Goal: Task Accomplishment & Management: Manage account settings

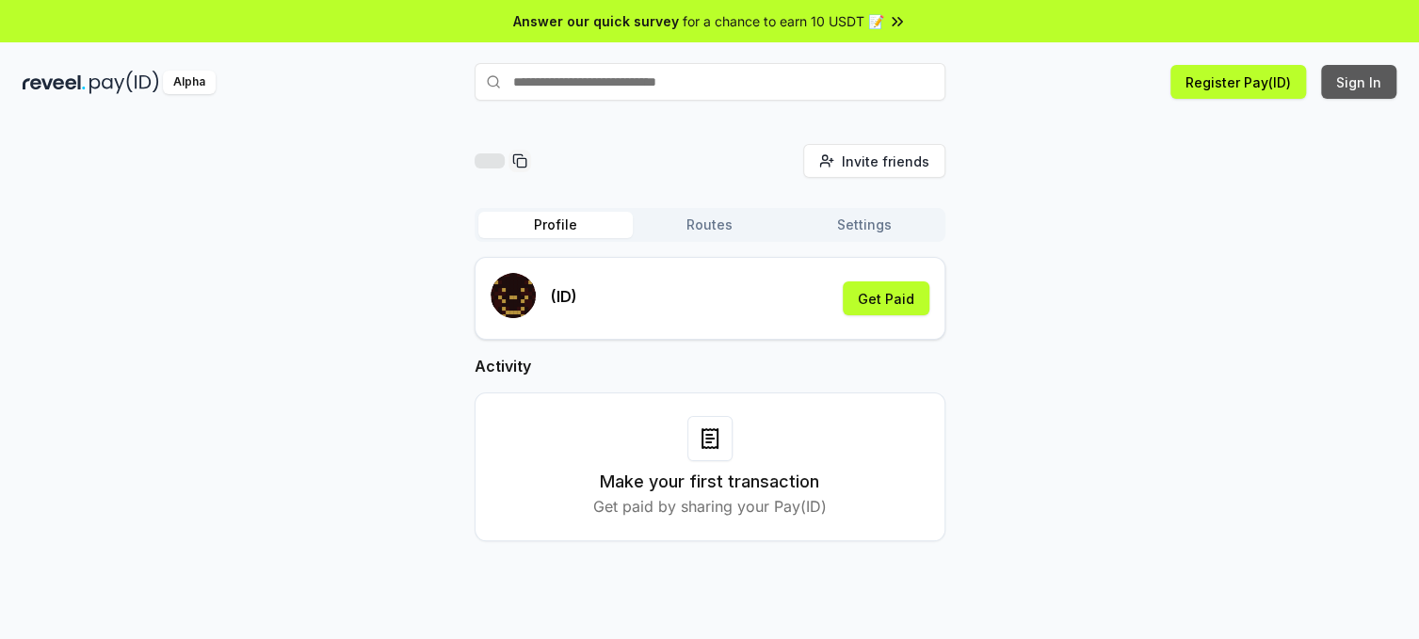
click at [1356, 81] on button "Sign In" at bounding box center [1358, 82] width 75 height 34
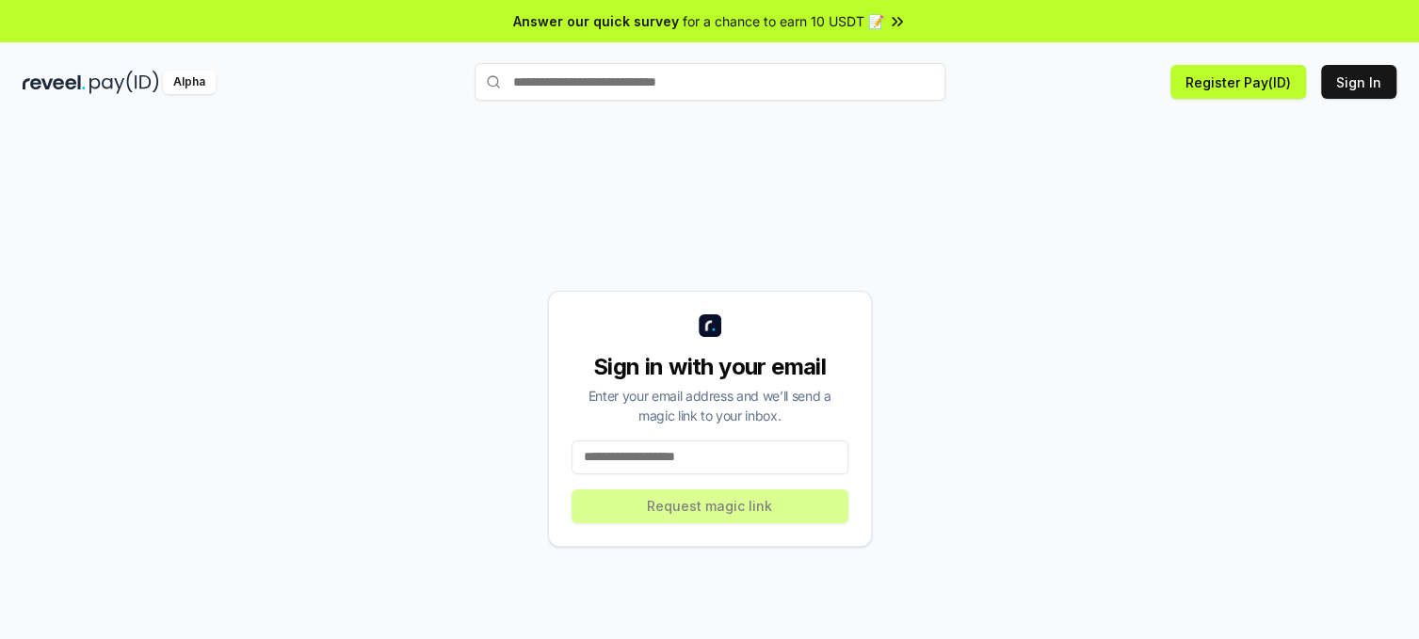
click at [725, 456] on input at bounding box center [709, 458] width 277 height 34
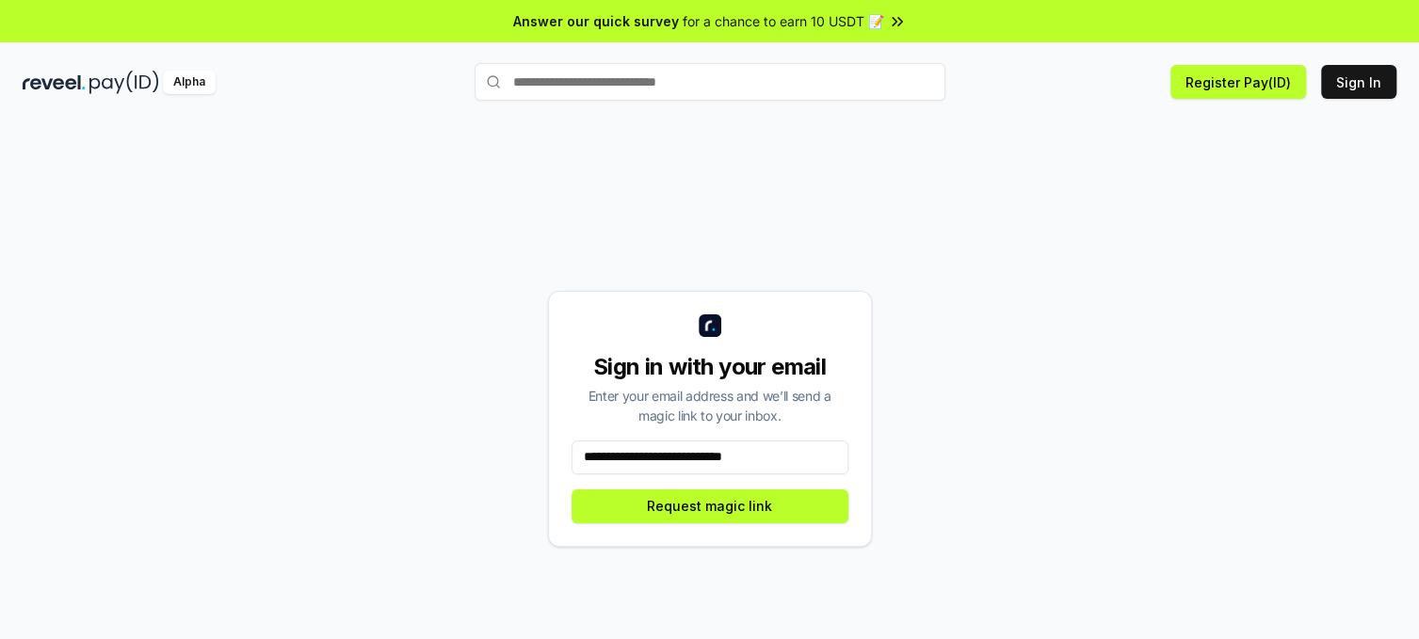
type input "**********"
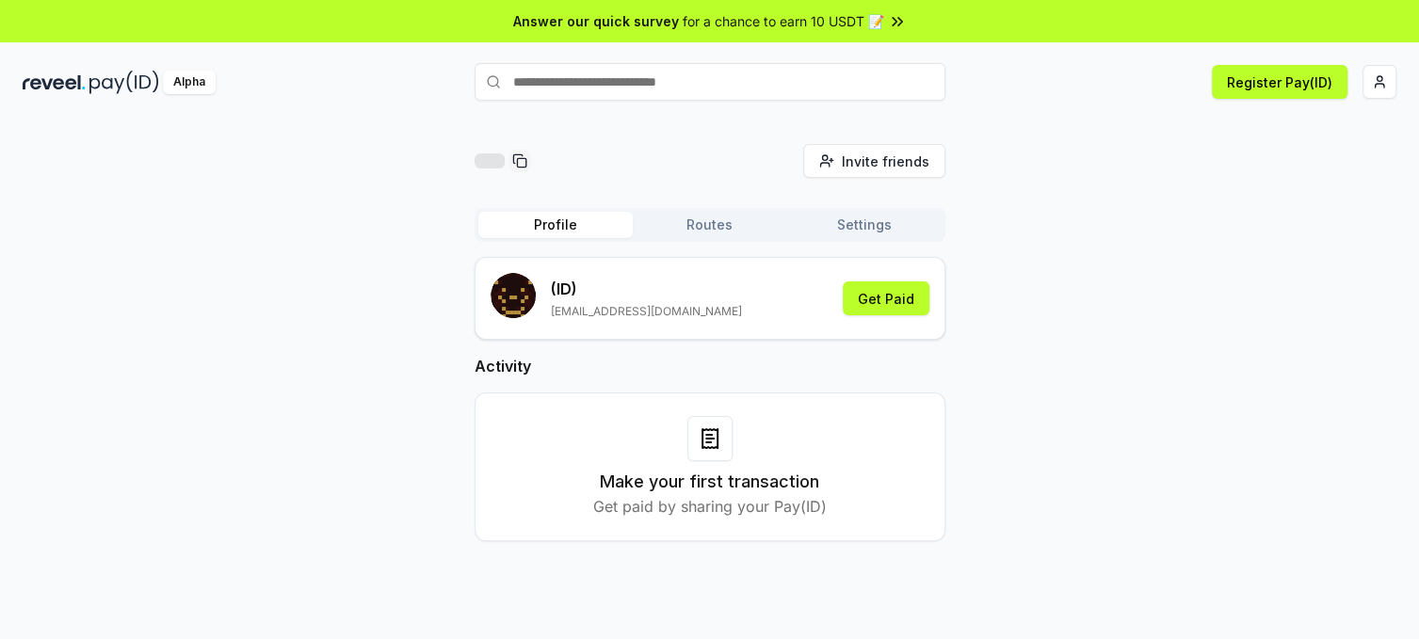
click at [1096, 256] on div "Invite friends Invite Profile Routes Settings (ID) phanhoainam30061995@gmail.co…" at bounding box center [710, 357] width 1374 height 427
click at [886, 307] on button "Get Paid" at bounding box center [886, 299] width 87 height 34
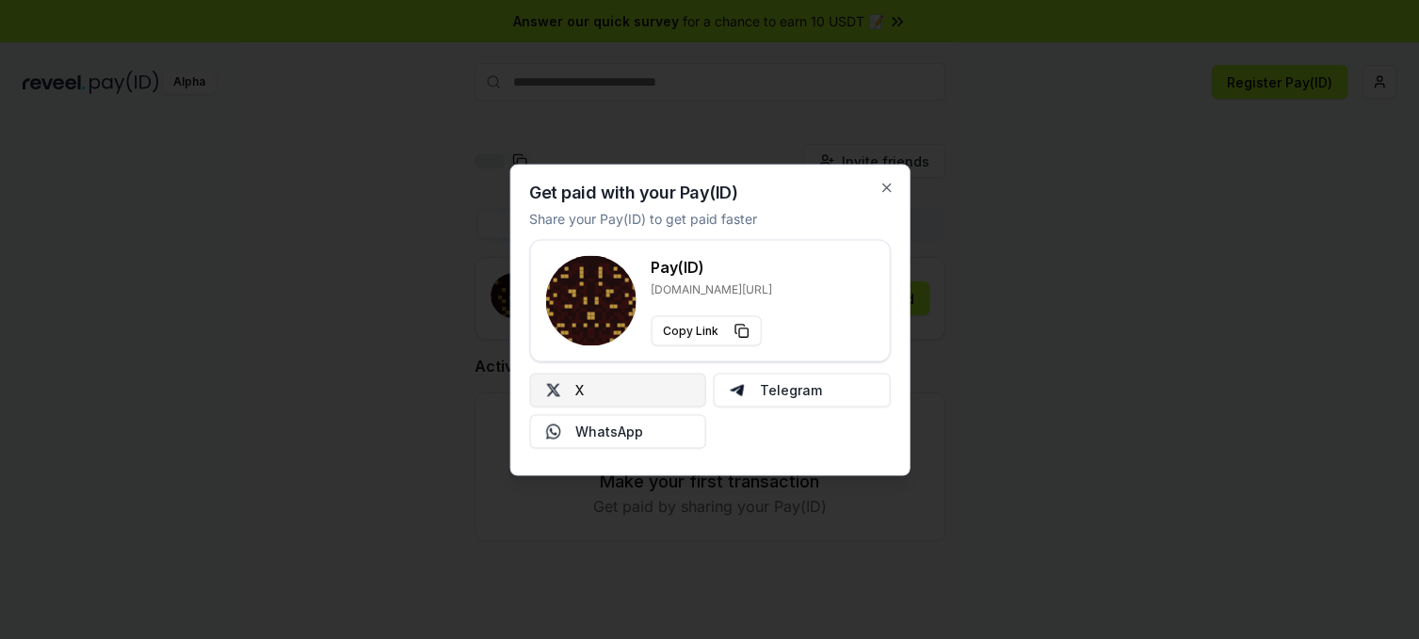
click at [624, 394] on button "X" at bounding box center [617, 390] width 177 height 34
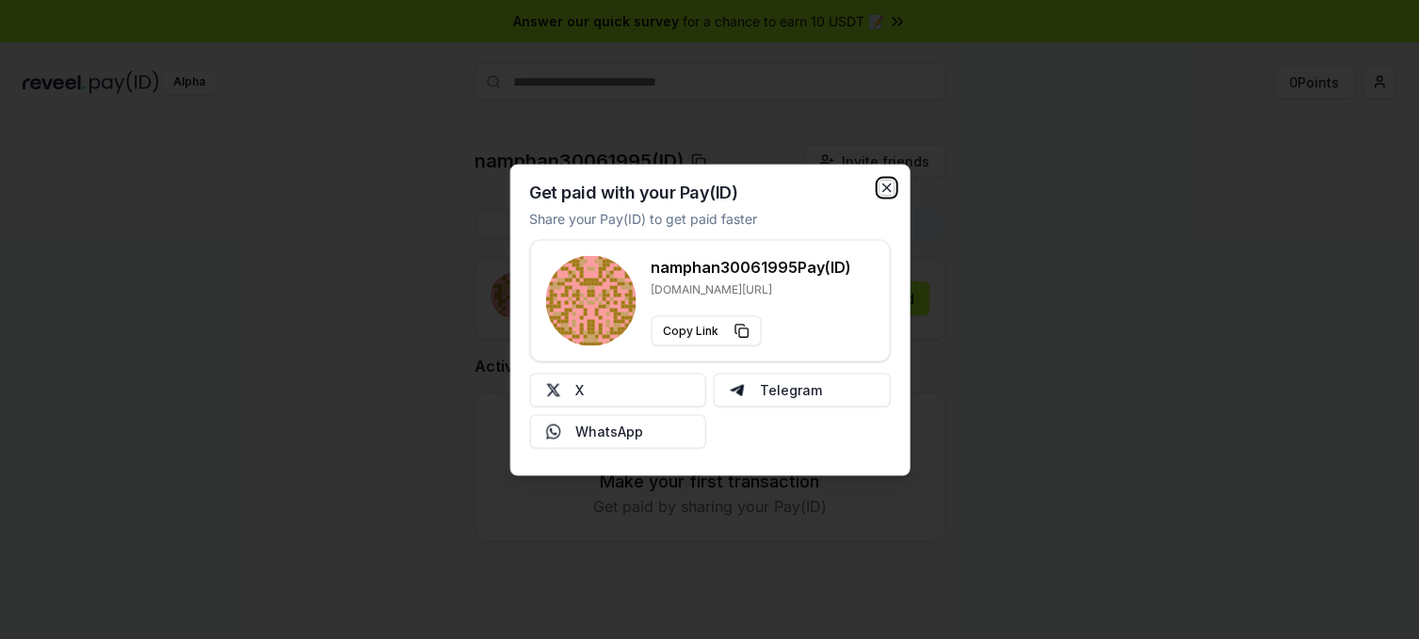
click at [888, 185] on icon "button" at bounding box center [886, 188] width 8 height 8
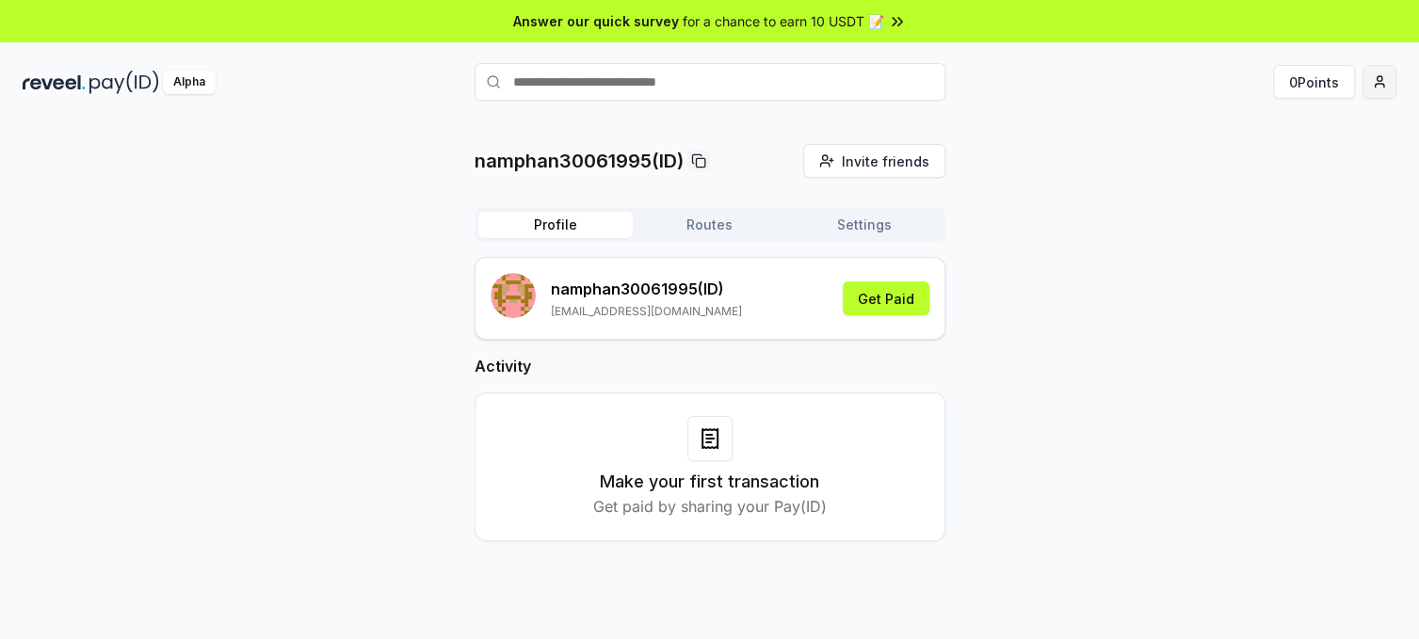
click at [1379, 87] on html "Answer our quick survey for a chance to earn 10 USDT 📝 Alpha 0 Points namphan30…" at bounding box center [709, 319] width 1419 height 639
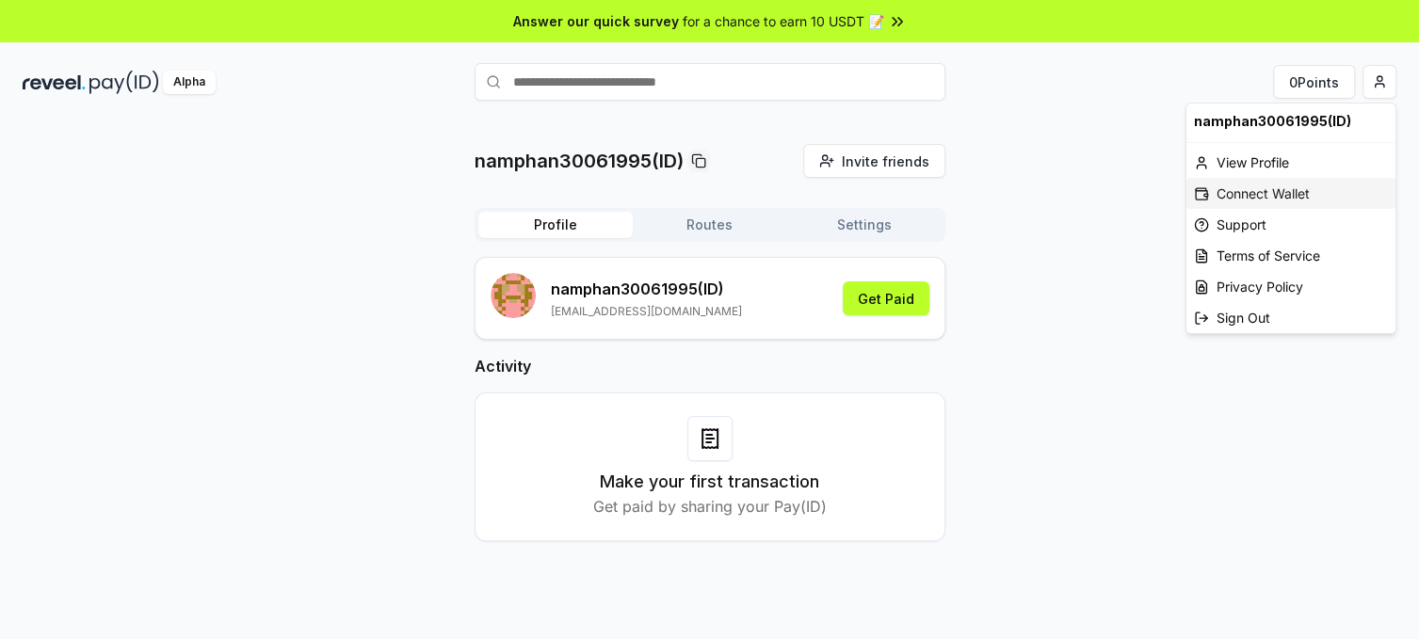
click at [1257, 195] on div "Connect Wallet" at bounding box center [1290, 193] width 209 height 31
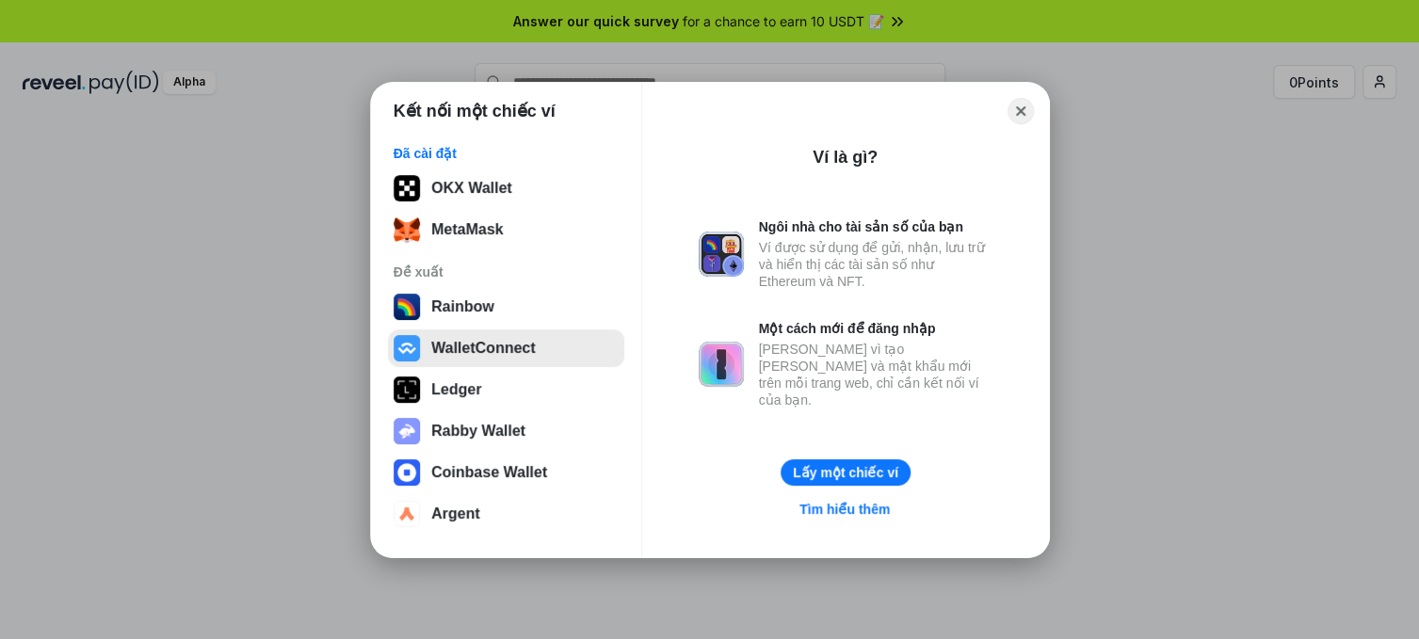
click at [472, 354] on button "WalletConnect" at bounding box center [506, 349] width 236 height 38
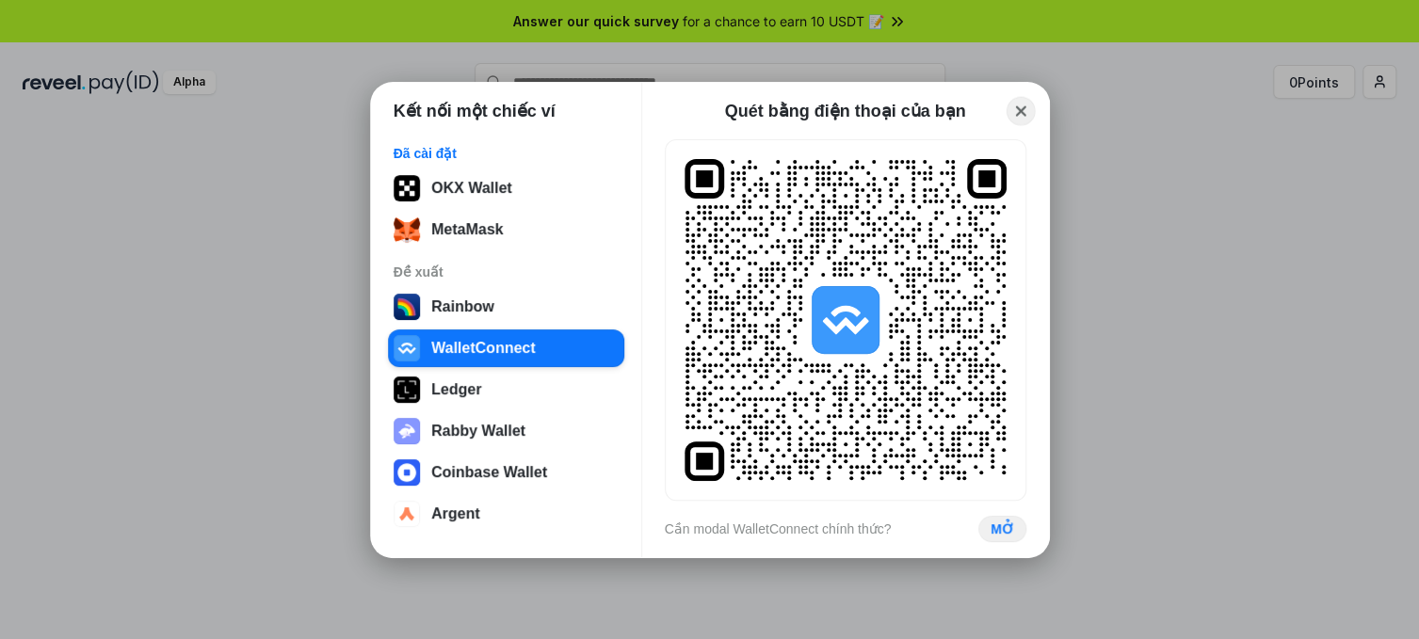
click at [1020, 107] on button "Close" at bounding box center [1019, 110] width 29 height 29
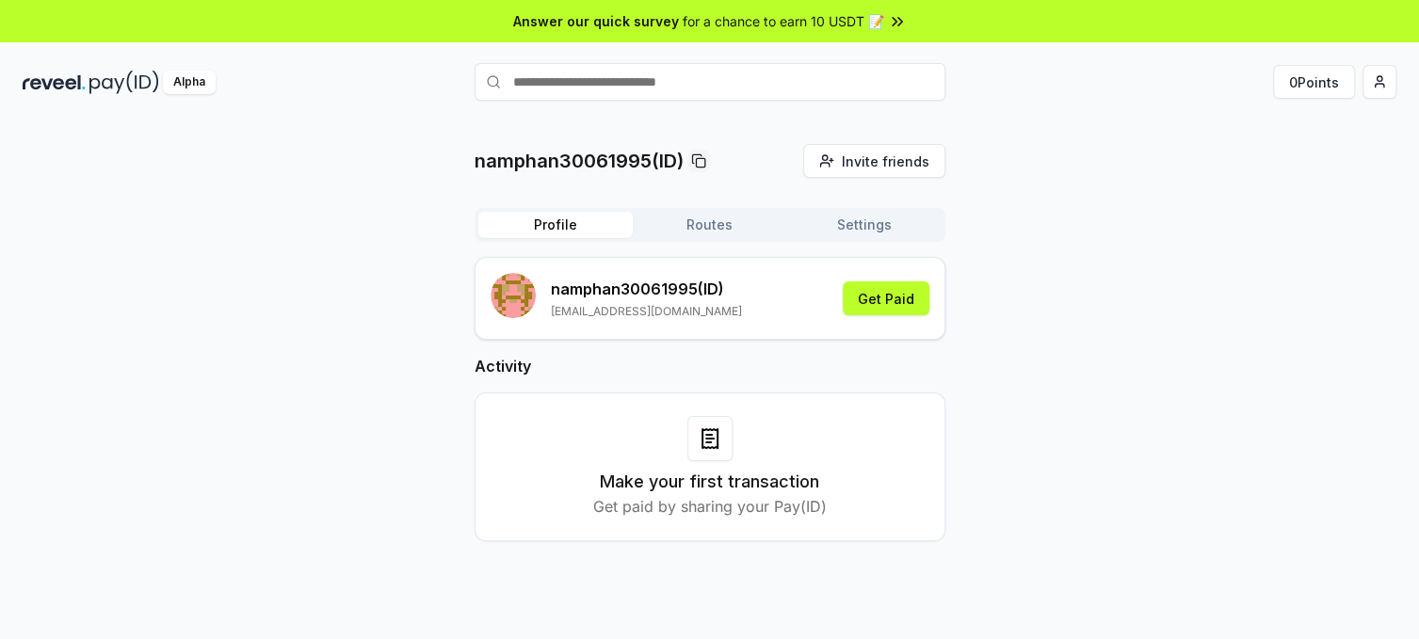
click at [697, 230] on button "Routes" at bounding box center [710, 225] width 154 height 26
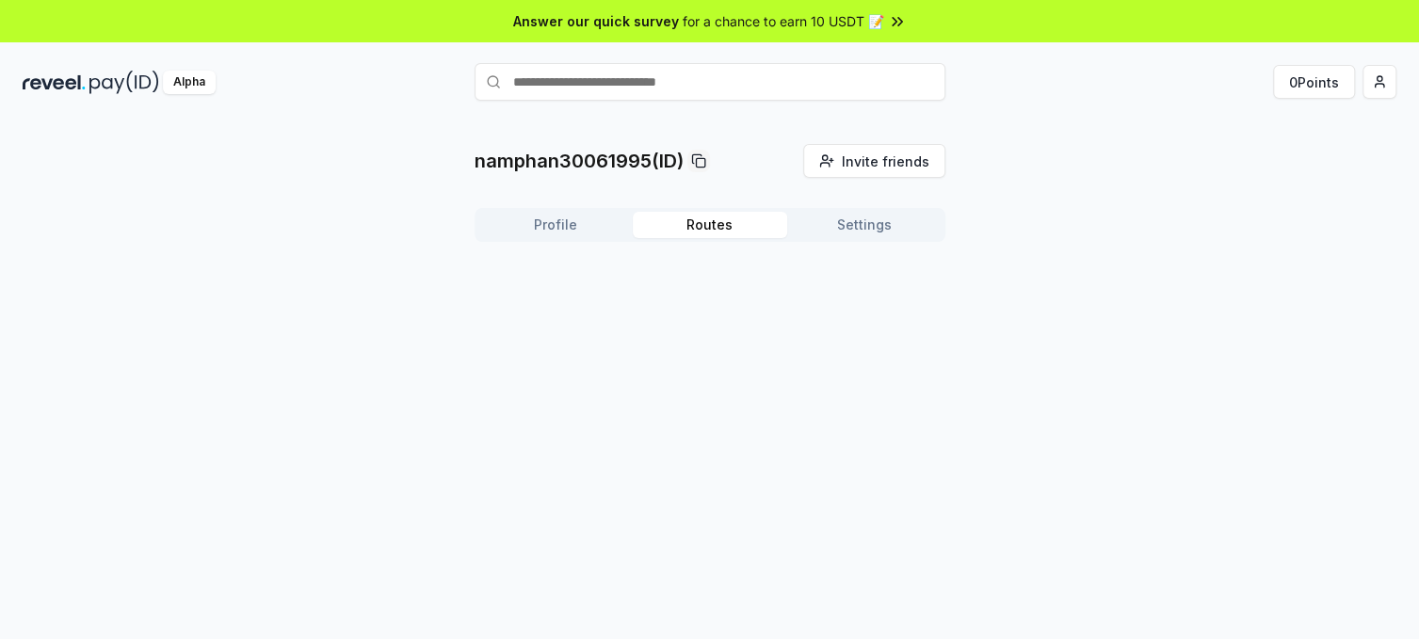
click at [869, 224] on button "Settings" at bounding box center [864, 225] width 154 height 26
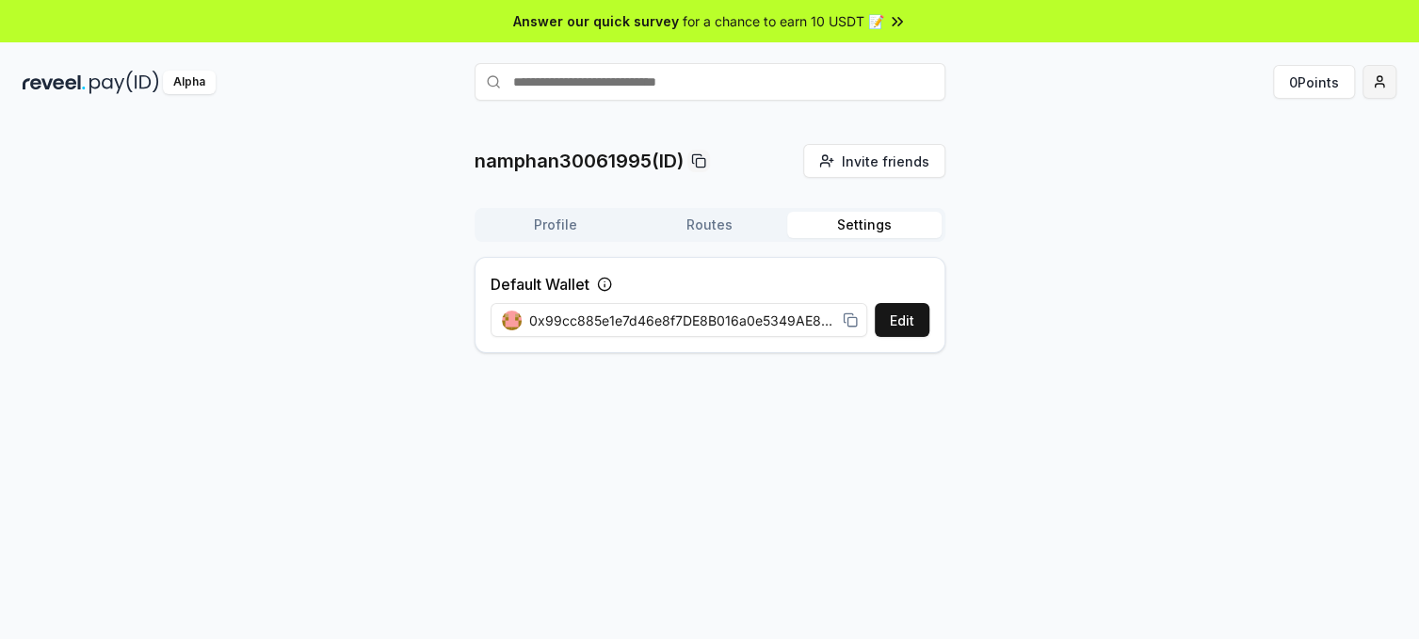
click at [1385, 85] on html "Answer our quick survey for a chance to earn 10 USDT 📝 Alpha 0 Points namphan30…" at bounding box center [709, 319] width 1419 height 639
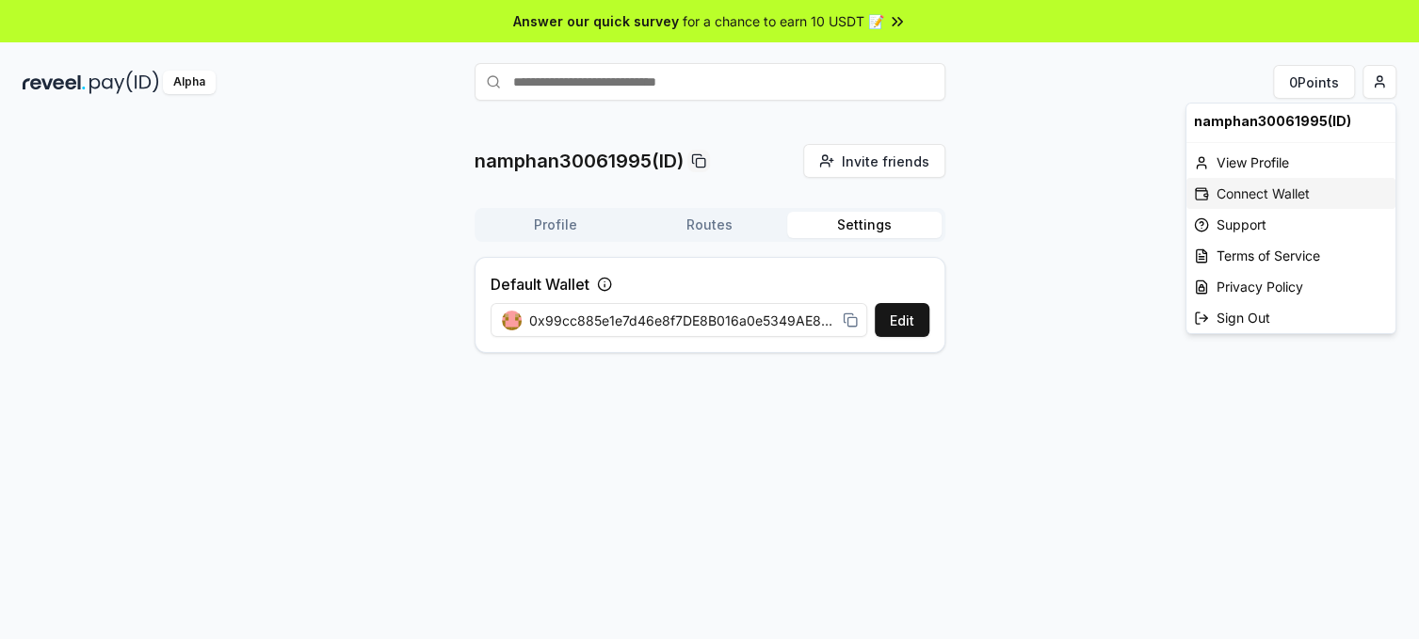
click at [1250, 200] on div "Connect Wallet" at bounding box center [1290, 193] width 209 height 31
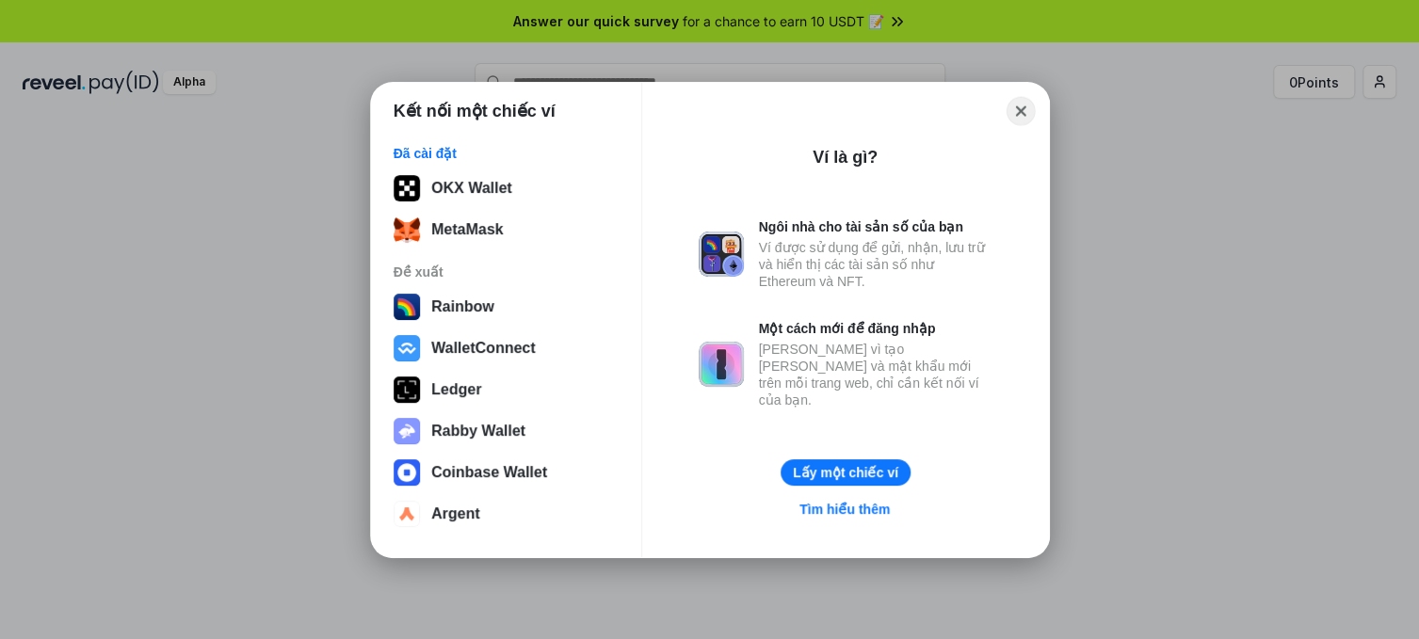
click at [1024, 109] on button "Close" at bounding box center [1019, 110] width 29 height 29
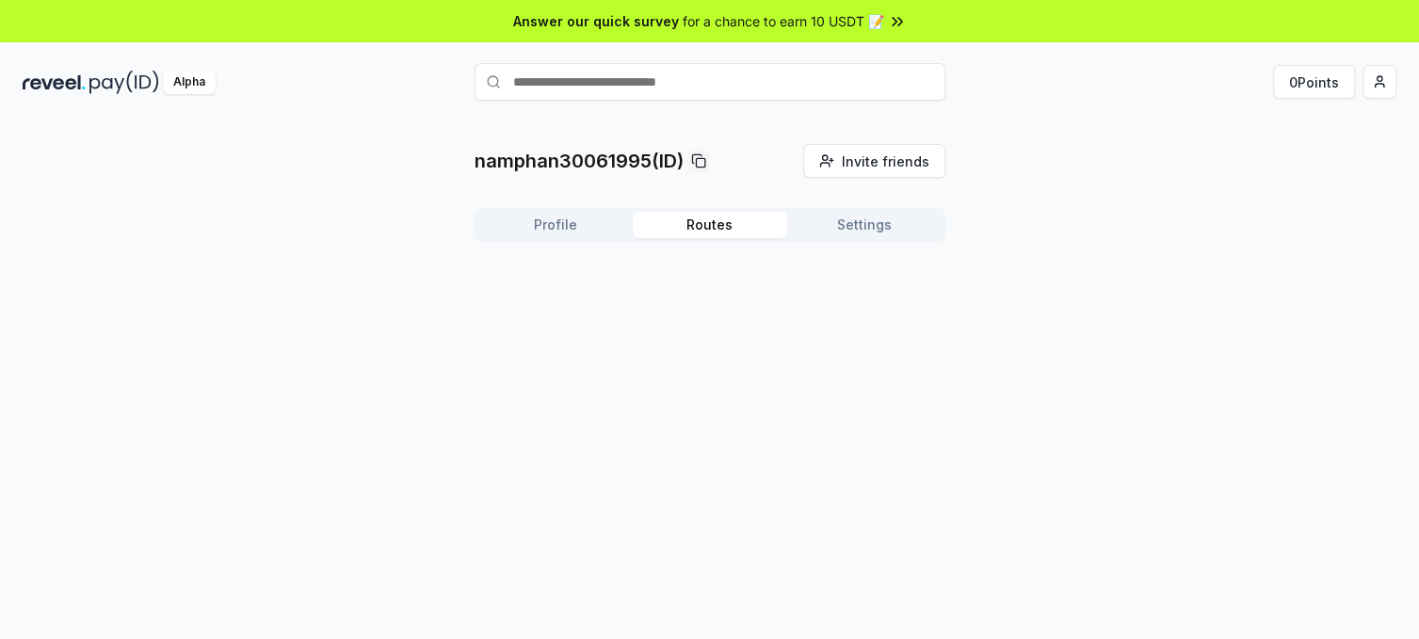
click at [739, 225] on button "Routes" at bounding box center [710, 225] width 154 height 26
click at [573, 227] on button "Profile" at bounding box center [555, 225] width 154 height 26
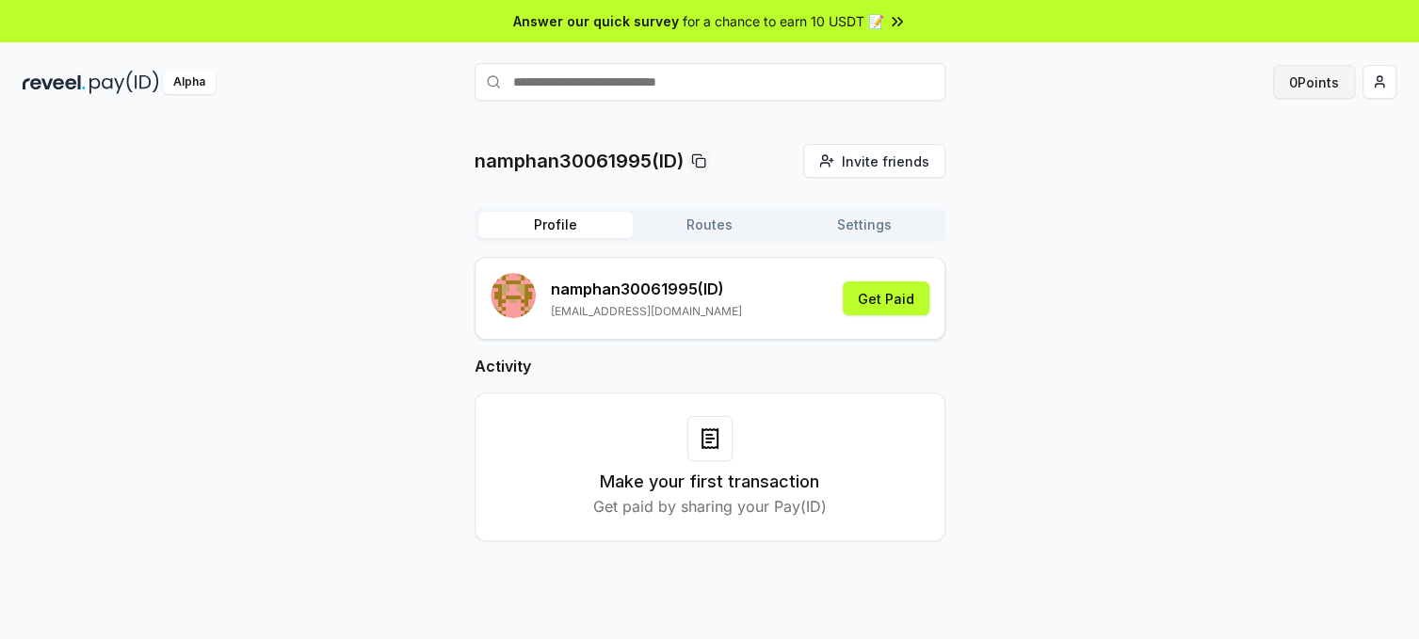
click at [1317, 84] on button "0 Points" at bounding box center [1314, 82] width 82 height 34
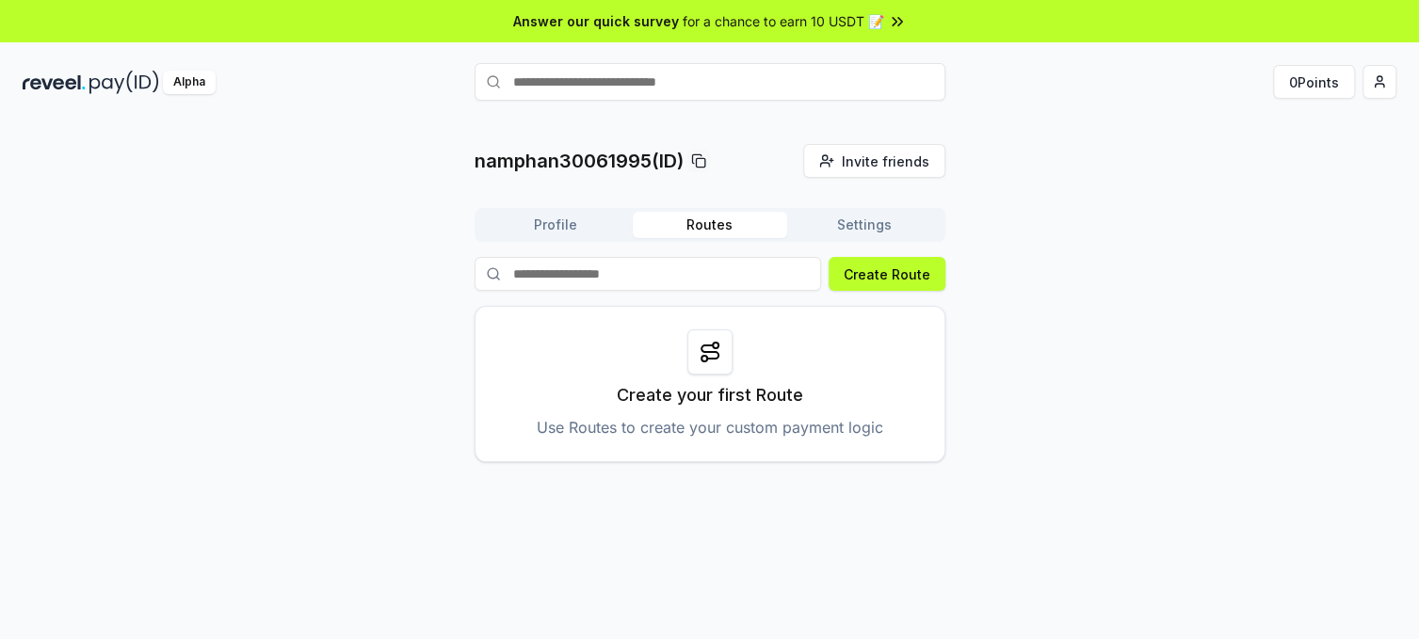
click at [696, 162] on rect at bounding box center [700, 162] width 8 height 8
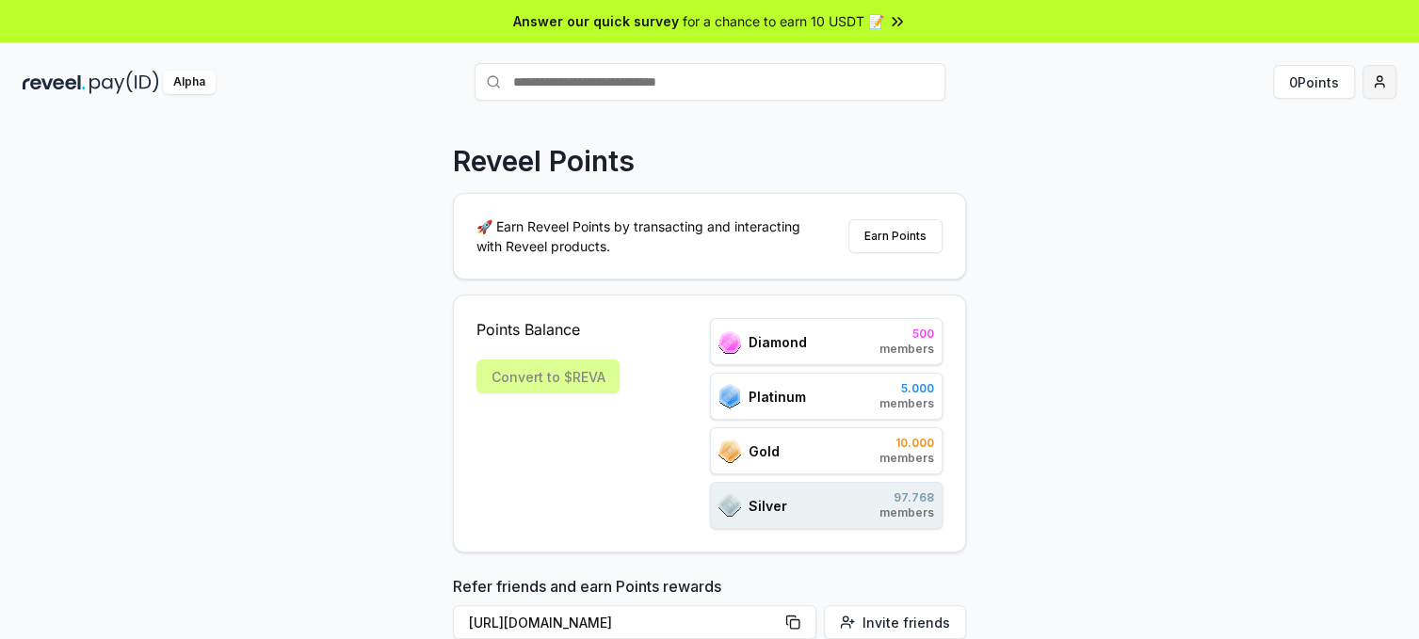
click at [1382, 88] on html "Answer our quick survey for a chance to earn 10 USDT 📝 Alpha 0 Points Reveel Po…" at bounding box center [709, 319] width 1419 height 639
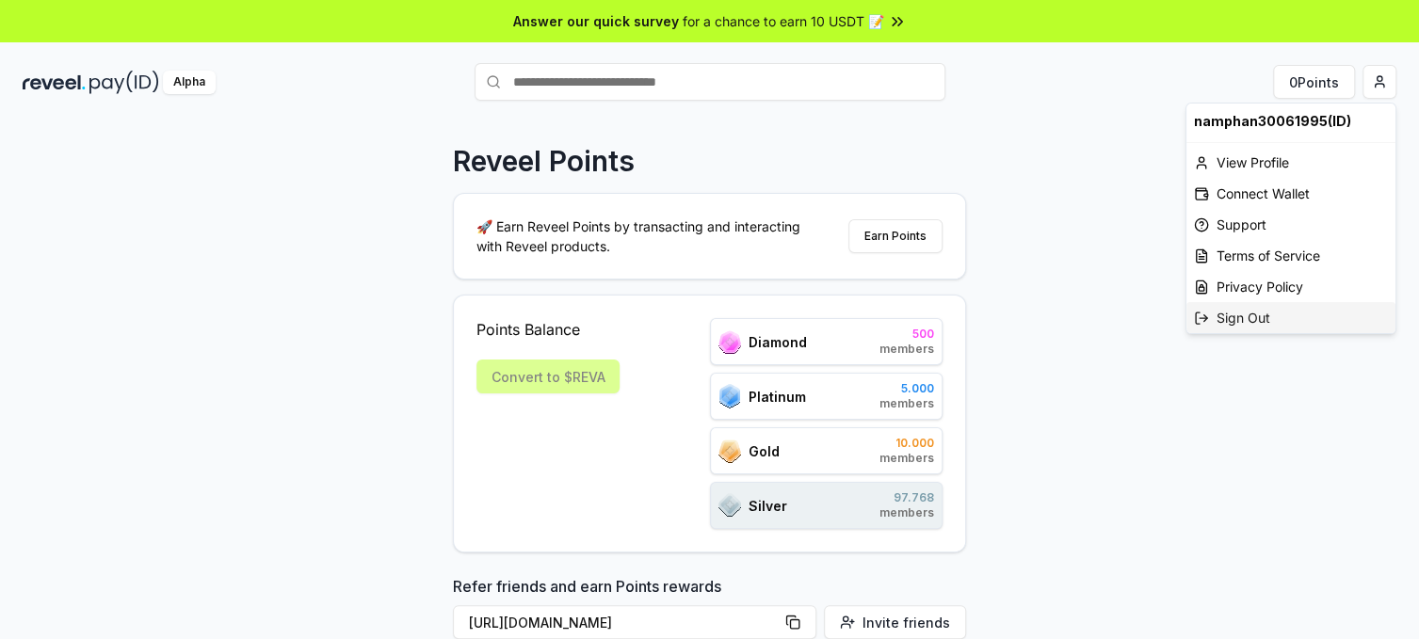
click at [1236, 319] on div "Sign Out" at bounding box center [1290, 317] width 209 height 31
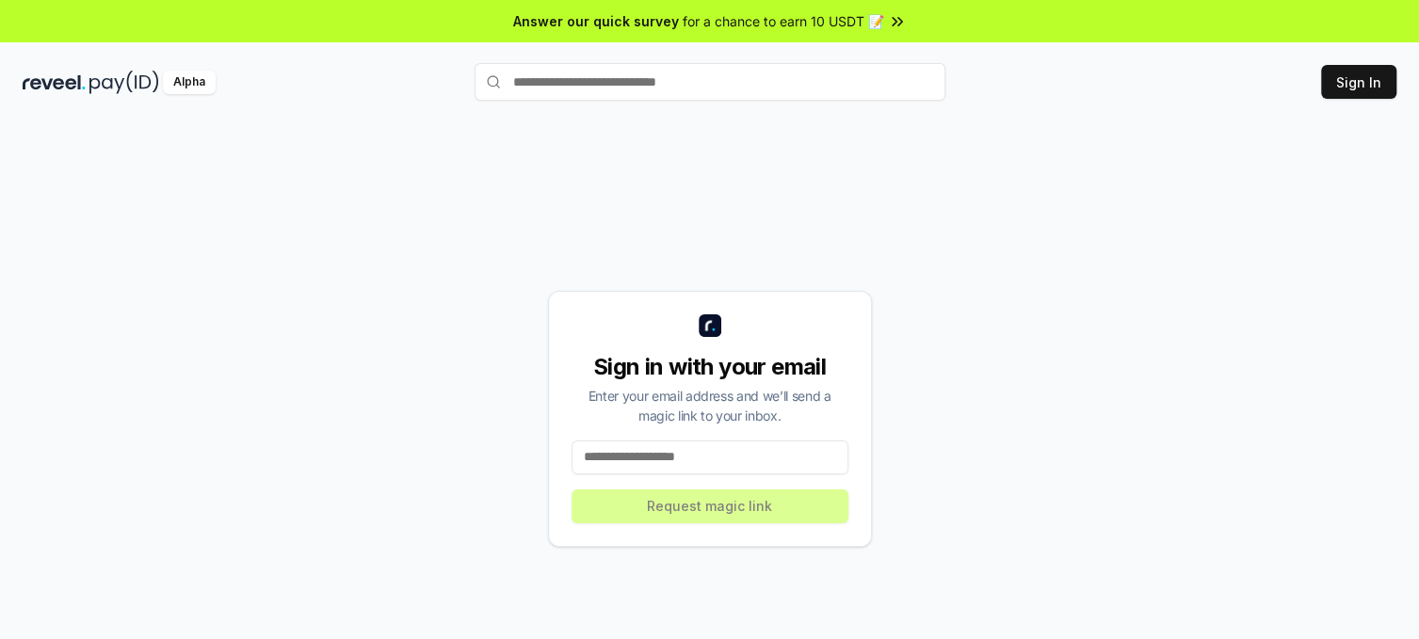
click at [690, 467] on input at bounding box center [709, 458] width 277 height 34
click at [691, 459] on input at bounding box center [709, 458] width 277 height 34
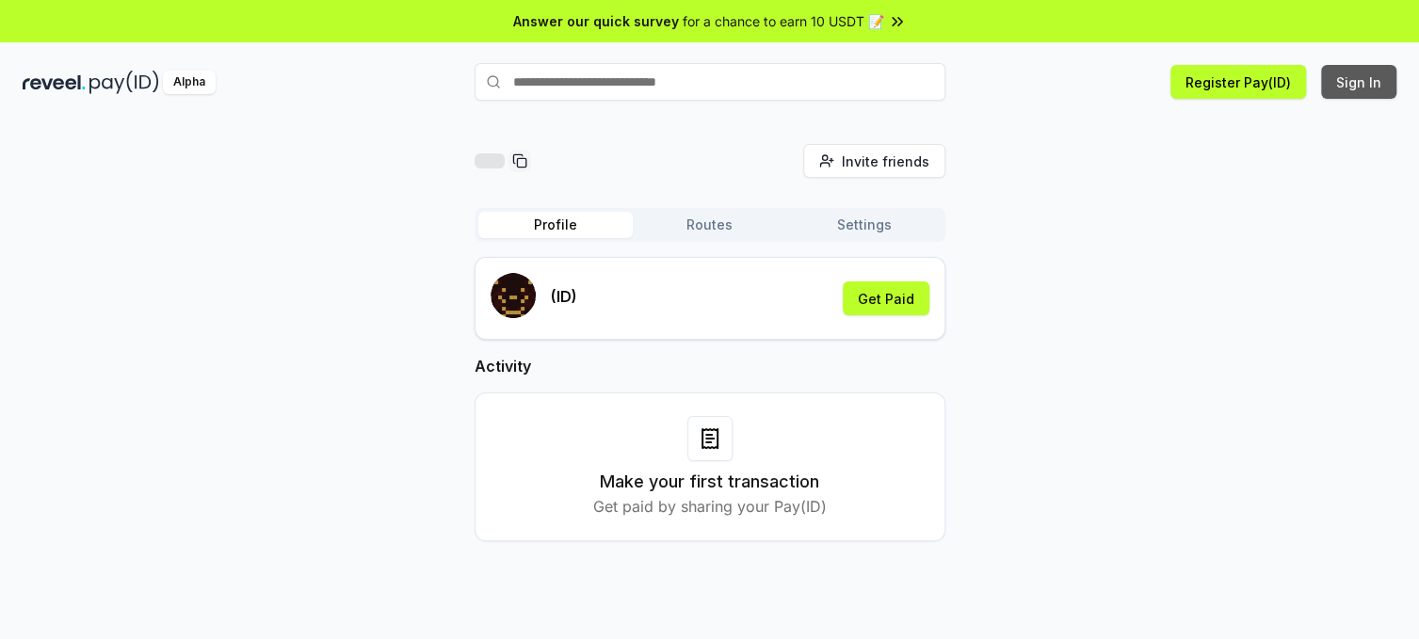
click at [1345, 77] on button "Sign In" at bounding box center [1358, 82] width 75 height 34
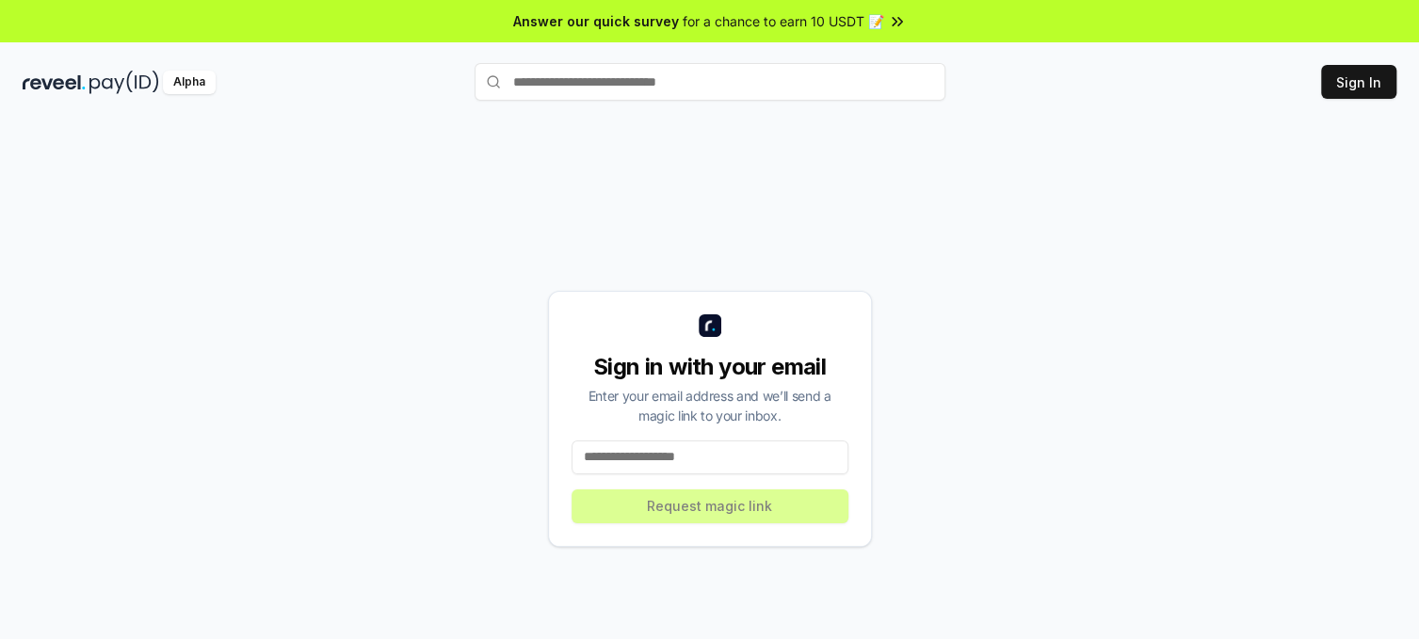
click at [680, 460] on input at bounding box center [709, 458] width 277 height 34
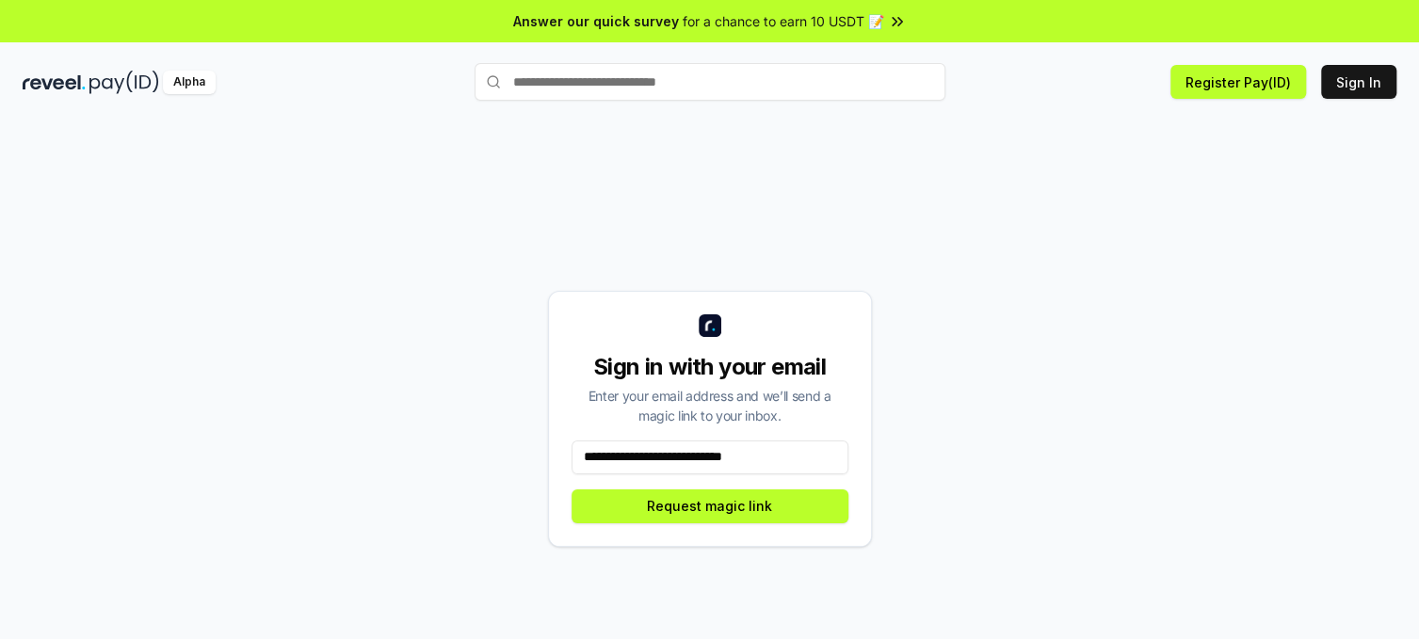
type input "**********"
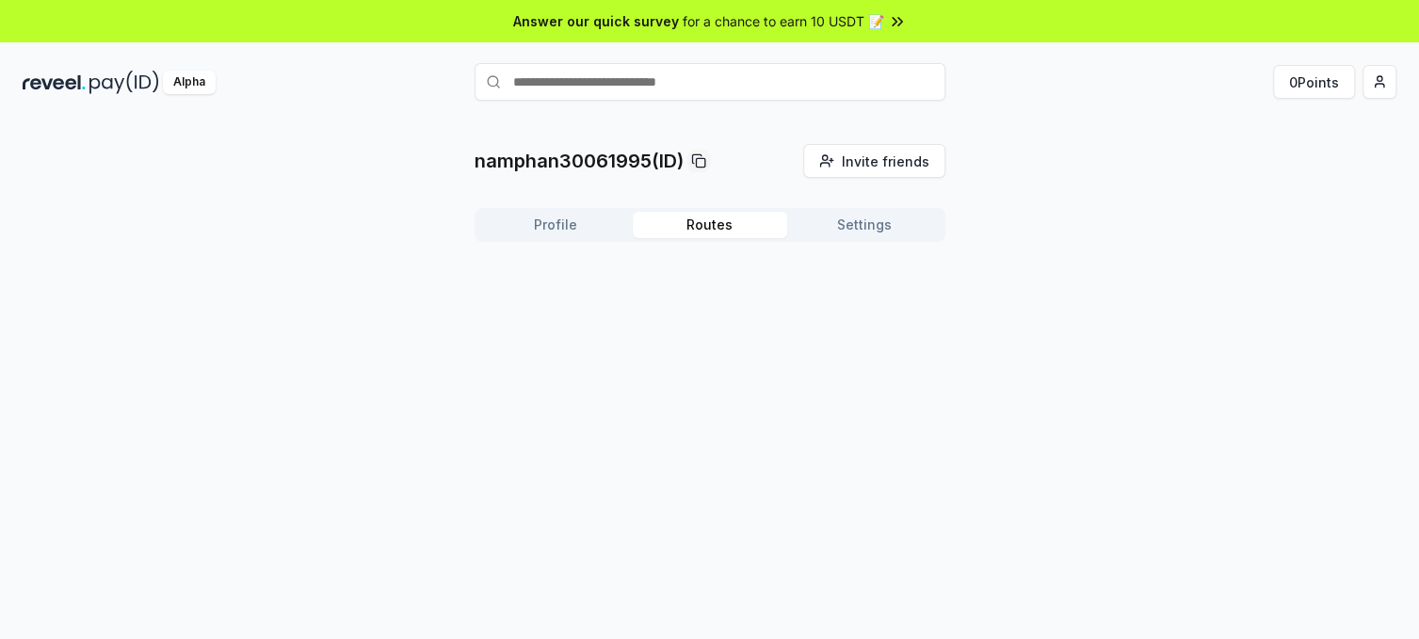
click at [703, 219] on button "Routes" at bounding box center [710, 225] width 154 height 26
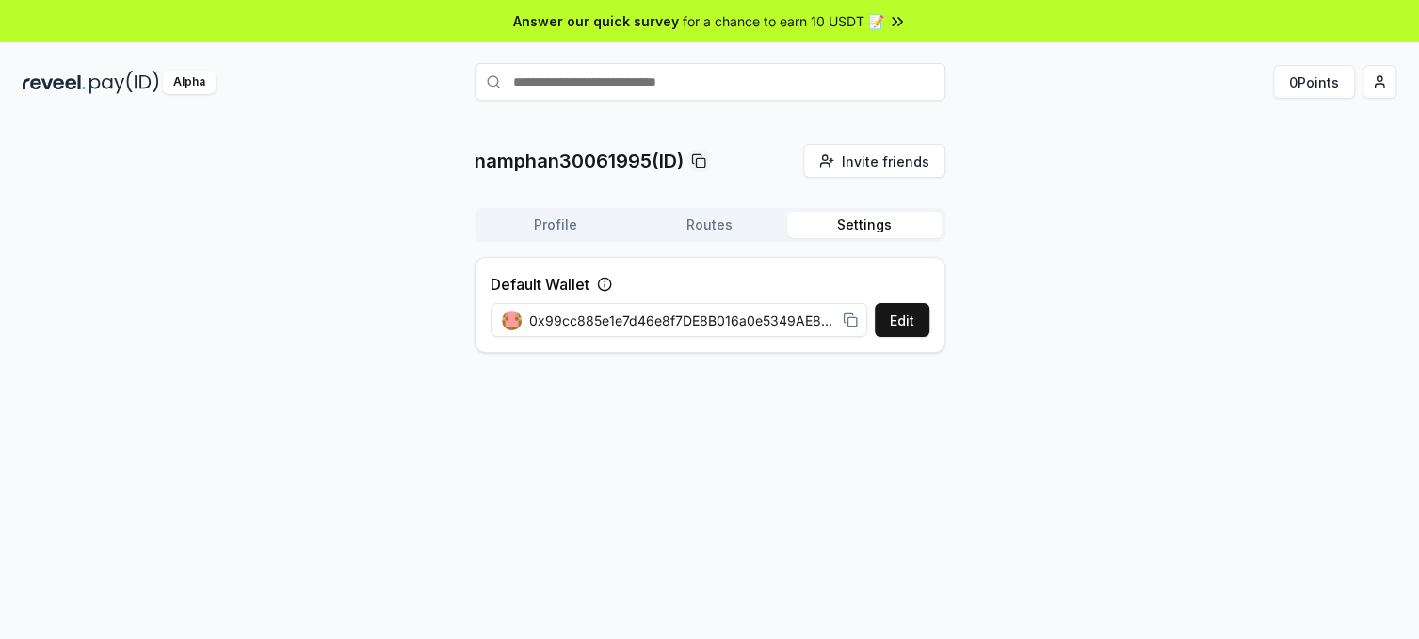
click at [834, 221] on button "Settings" at bounding box center [864, 225] width 154 height 26
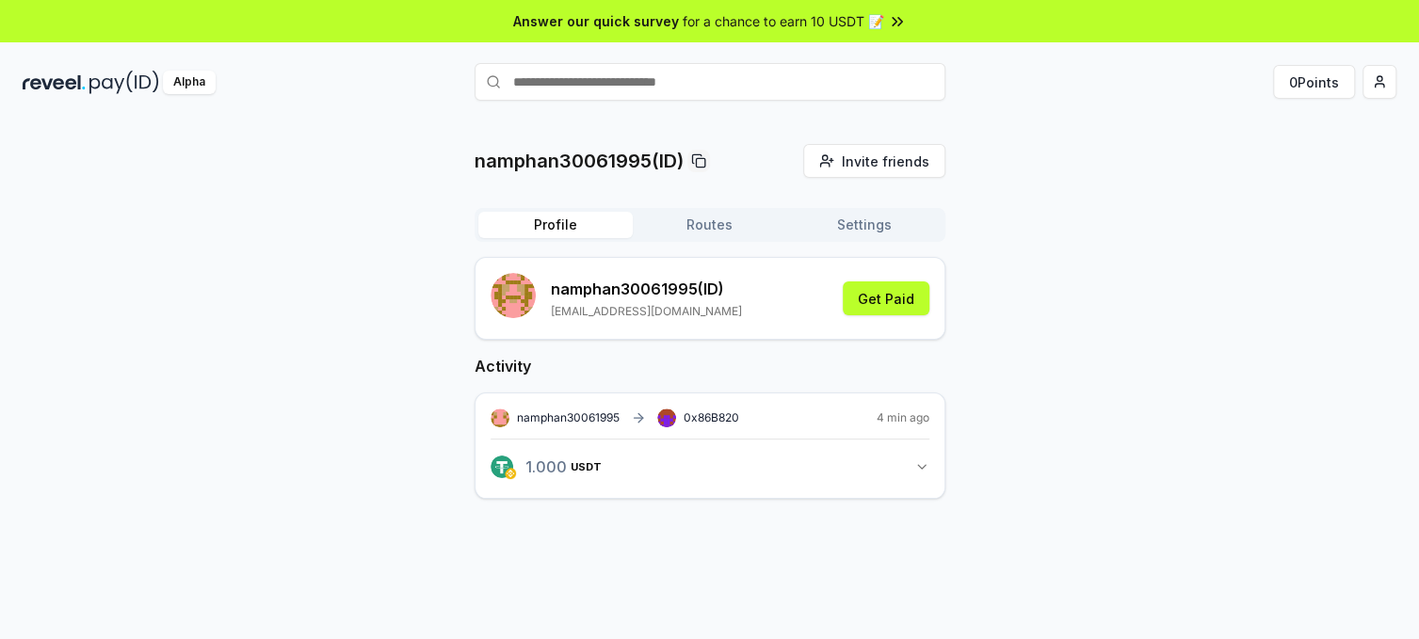
click at [565, 224] on button "Profile" at bounding box center [555, 225] width 154 height 26
click at [716, 234] on button "Routes" at bounding box center [710, 225] width 154 height 26
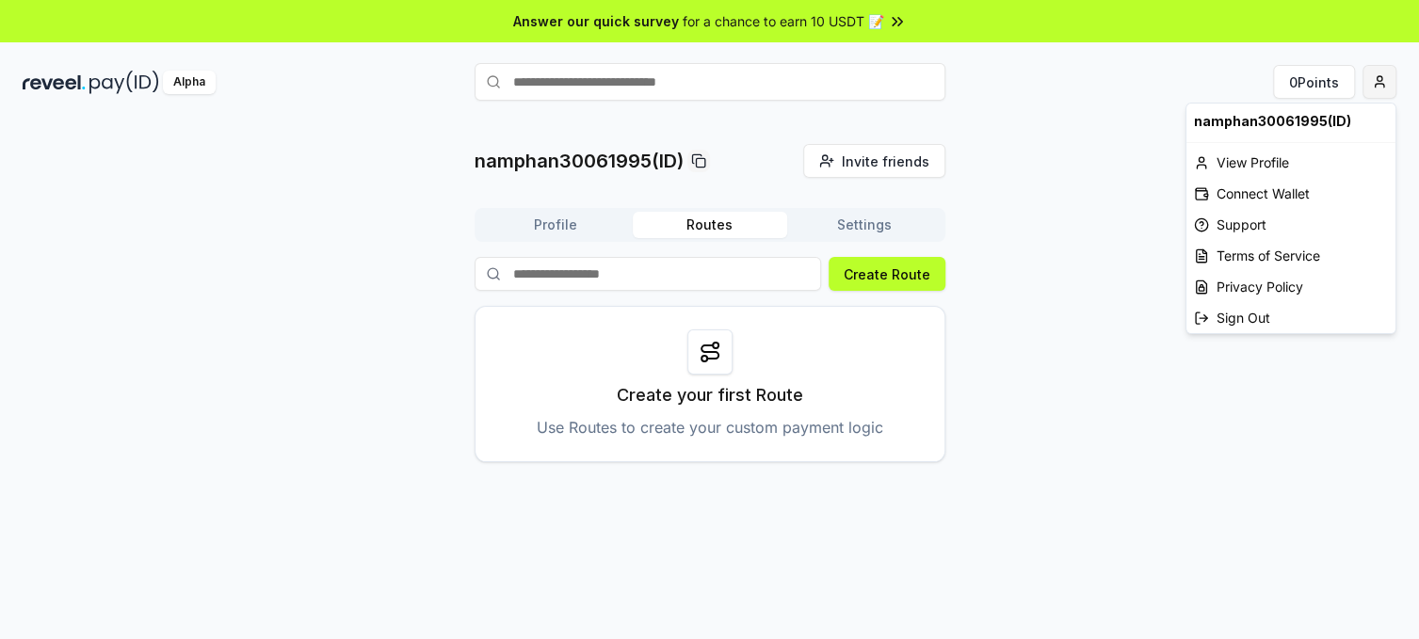
click at [1376, 88] on html "Answer our quick survey for a chance to earn 10 USDT 📝 Alpha 0 Points namphan30…" at bounding box center [709, 319] width 1419 height 639
click at [1239, 164] on div "View Profile" at bounding box center [1290, 162] width 209 height 31
